Goal: Use online tool/utility: Use online tool/utility

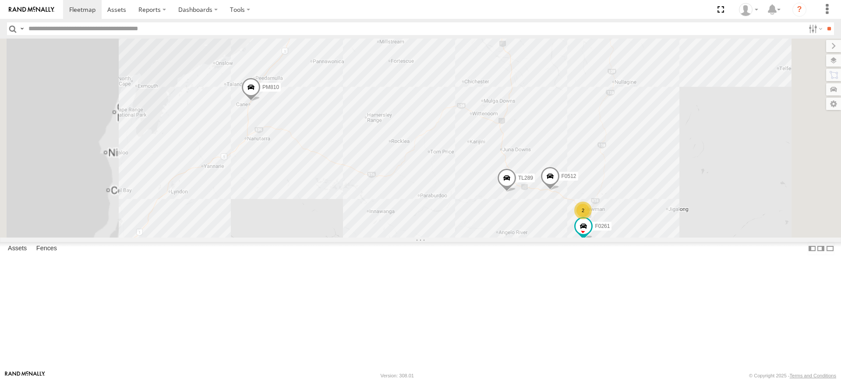
drag, startPoint x: 360, startPoint y: 133, endPoint x: 388, endPoint y: 232, distance: 103.2
click at [388, 232] on div "PM810 F0474 MV283 F0482 TL297 PM732 Cage101 Cage082 PM734 F0400 Kumho 43 PM851 …" at bounding box center [420, 138] width 841 height 199
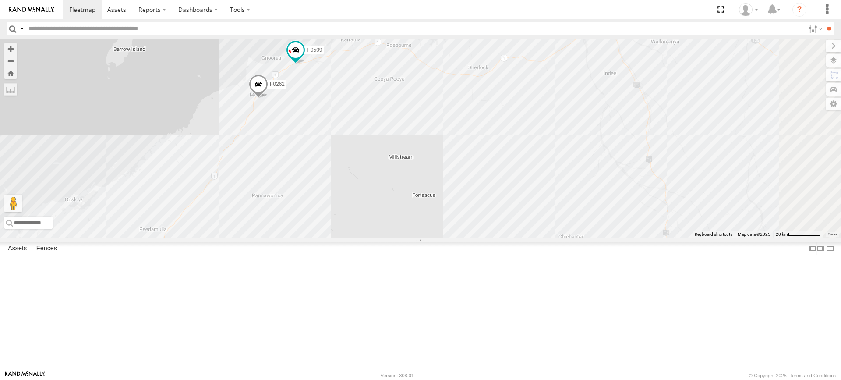
drag, startPoint x: 428, startPoint y: 102, endPoint x: 345, endPoint y: 258, distance: 176.4
click at [345, 238] on div "PM810 F0474 MV283 F0482 TL297 PM732 Cage101 Cage082 PM734 F0400 Kumho 43 PM851 …" at bounding box center [420, 138] width 841 height 199
click at [17, 89] on label at bounding box center [10, 89] width 12 height 12
click at [302, 238] on div "PM810 F0474 MV283 F0482 TL297 PM732 Cage101 Cage082 PM734 F0400 Kumho 43 PM851 …" at bounding box center [420, 138] width 841 height 199
click at [442, 126] on div "PM810 F0474 MV283 F0482 TL297 PM732 Cage101 Cage082 PM734 F0400 Kumho 43 PM851 …" at bounding box center [420, 138] width 841 height 199
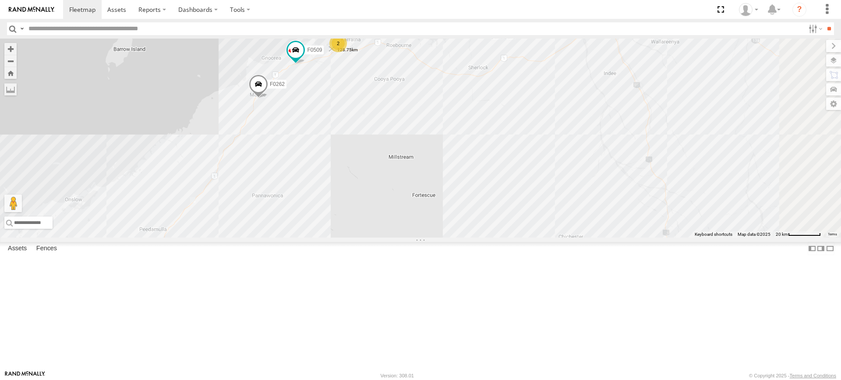
drag, startPoint x: 440, startPoint y: 126, endPoint x: 439, endPoint y: 114, distance: 11.5
click at [338, 55] on img "128.75km" at bounding box center [332, 49] width 12 height 12
click at [0, 0] on label at bounding box center [0, 0] width 0 height 0
click at [310, 238] on div "PM810 F0474 MV283 F0482 TL297 PM732 Cage101 Cage082 PM734 F0400 Kumho 43 PM851 …" at bounding box center [420, 138] width 841 height 199
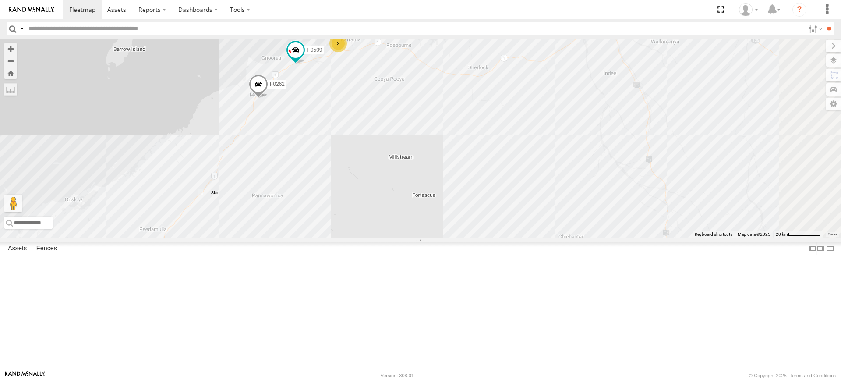
click at [347, 52] on div "2" at bounding box center [339, 44] width 18 height 18
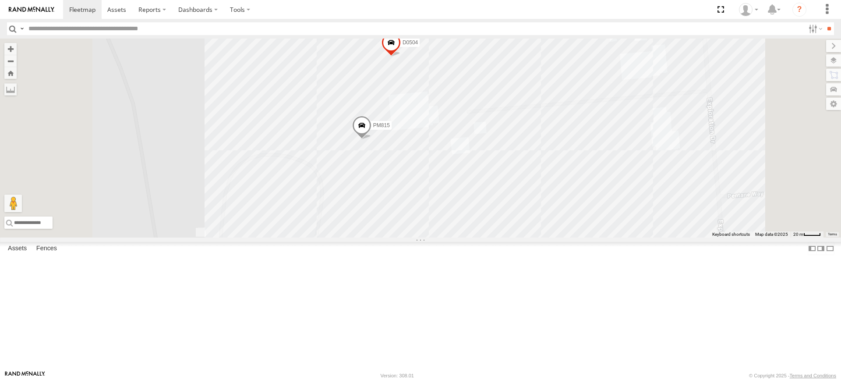
click at [440, 238] on div "PM810 F0474 MV283 F0482 TL297 PM732 Cage101 Cage082 PM734 F0400 Kumho 43 PM851 …" at bounding box center [420, 138] width 841 height 199
